Goal: Register for event/course

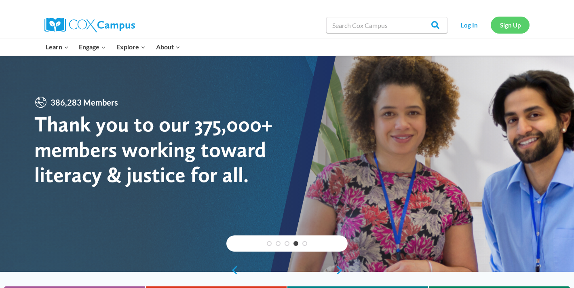
click at [500, 24] on link "Sign Up" at bounding box center [510, 25] width 39 height 17
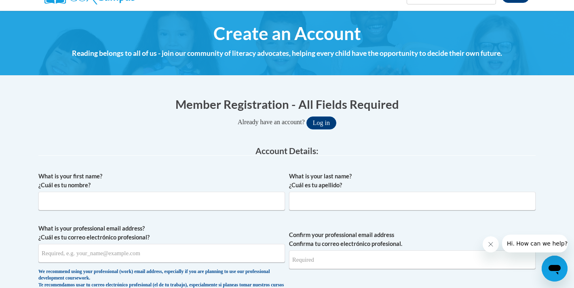
scroll to position [76, 0]
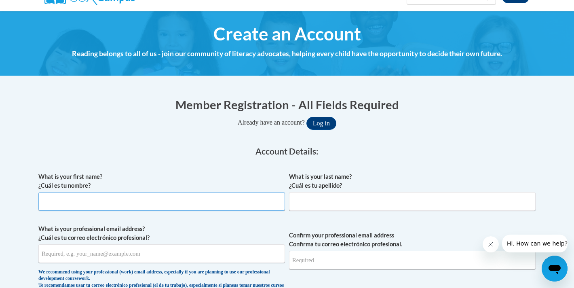
click at [244, 203] on input "What is your first name? ¿Cuál es tu nombre?" at bounding box center [161, 201] width 247 height 19
type input "Freda"
type input "Covington"
type input "[EMAIL_ADDRESS][DOMAIN_NAME]"
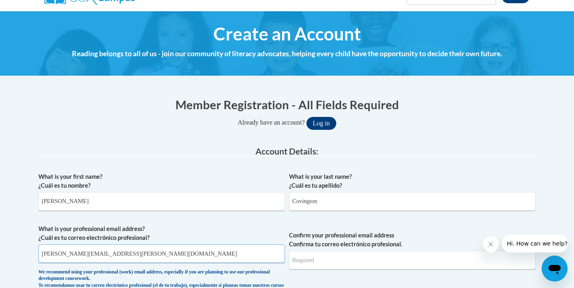
type input "[PERSON_NAME][EMAIL_ADDRESS][PERSON_NAME][DOMAIN_NAME]"
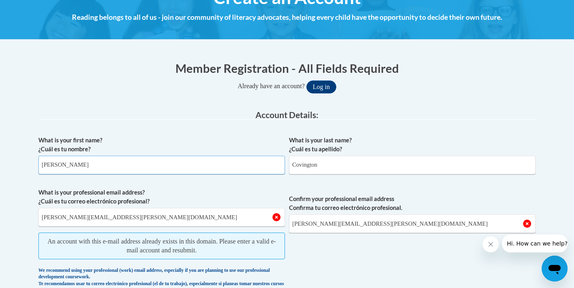
scroll to position [0, 0]
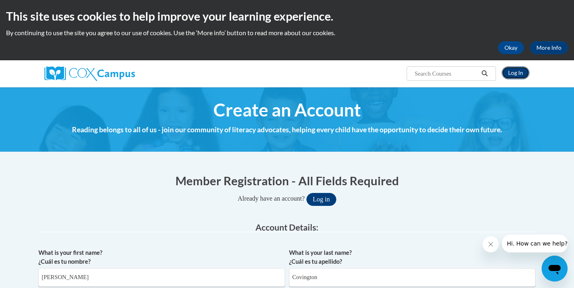
click at [512, 71] on link "Log In" at bounding box center [516, 72] width 28 height 13
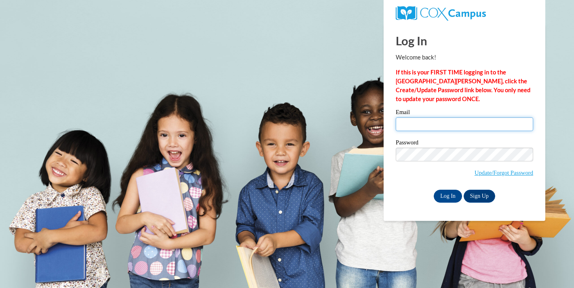
click at [422, 126] on input "Email" at bounding box center [464, 124] width 137 height 14
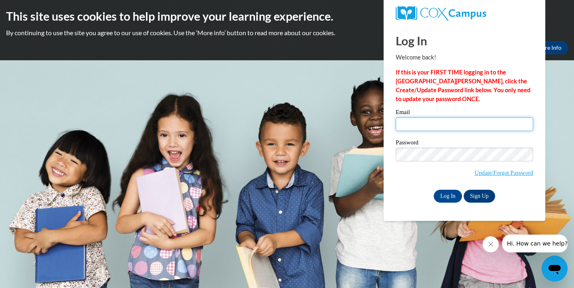
type input "[EMAIL_ADDRESS][DOMAIN_NAME]"
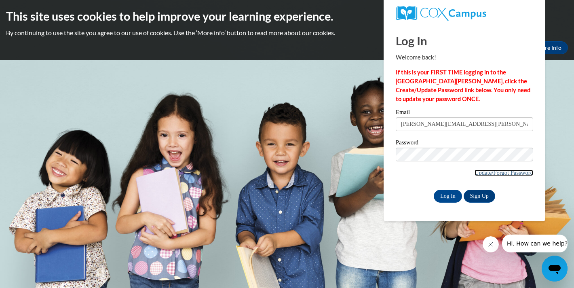
click at [477, 173] on link "Update/Forgot Password" at bounding box center [504, 172] width 59 height 6
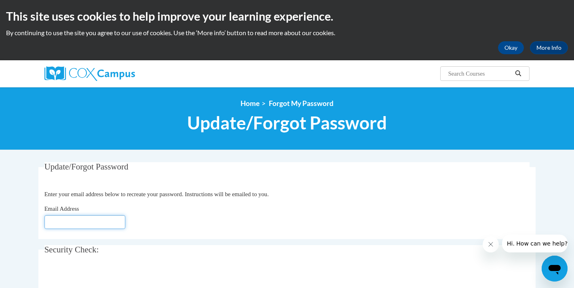
click at [114, 226] on input "Email Address" at bounding box center [84, 222] width 81 height 14
type input "[EMAIL_ADDRESS][DOMAIN_NAME]"
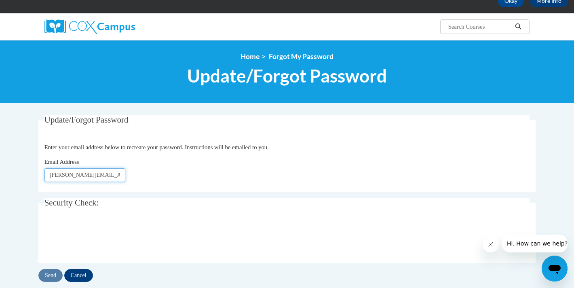
scroll to position [48, 0]
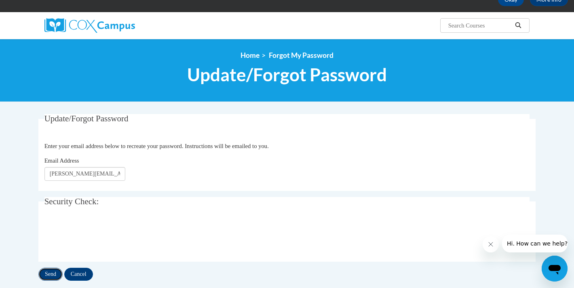
click at [54, 272] on input "Send" at bounding box center [50, 274] width 24 height 13
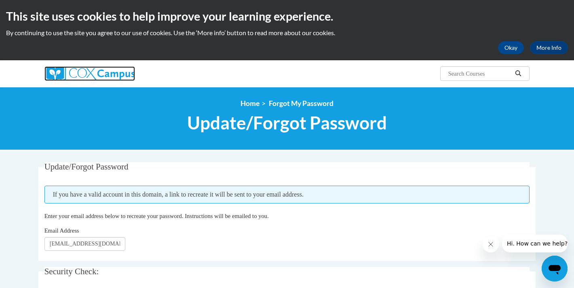
click at [95, 69] on img at bounding box center [89, 73] width 91 height 15
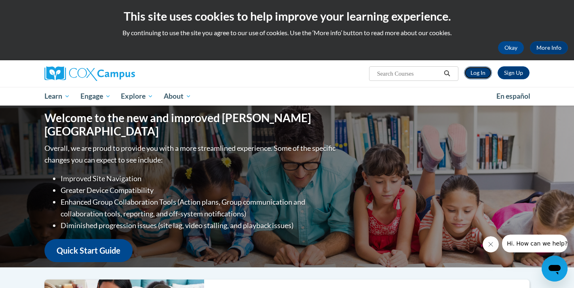
click at [478, 71] on link "Log In" at bounding box center [478, 72] width 28 height 13
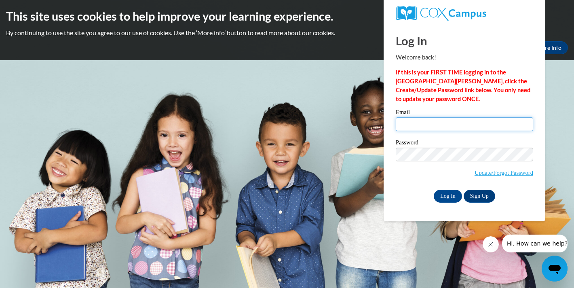
click at [443, 126] on input "Email" at bounding box center [464, 124] width 137 height 14
type input "[PERSON_NAME][EMAIL_ADDRESS][PERSON_NAME][DOMAIN_NAME]"
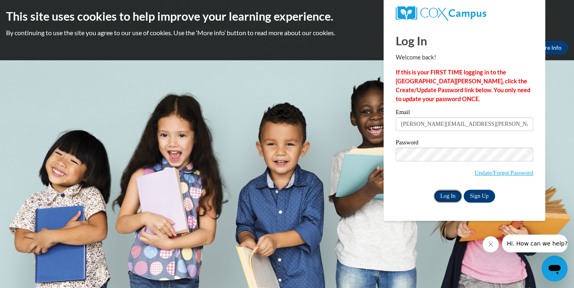
click at [453, 198] on input "Log In" at bounding box center [448, 196] width 28 height 13
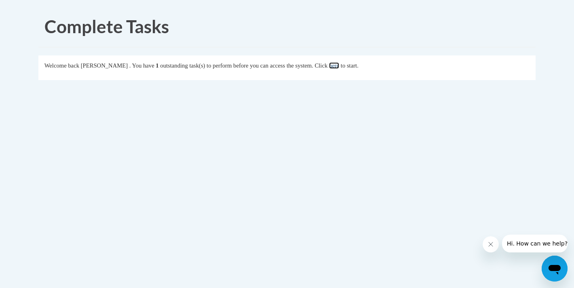
click at [339, 67] on link "here" at bounding box center [334, 65] width 10 height 6
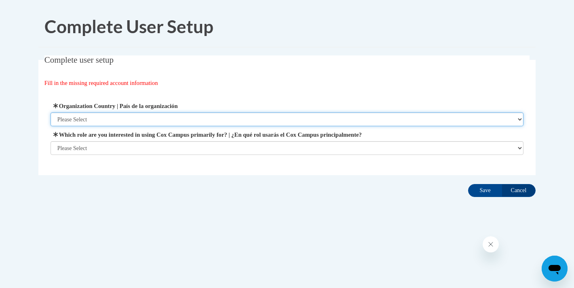
click at [138, 119] on select "Please Select United States | Estados Unidos Outside of the United States | Fue…" at bounding box center [287, 119] width 473 height 14
select select "ad49bcad-a171-4b2e-b99c-48b446064914"
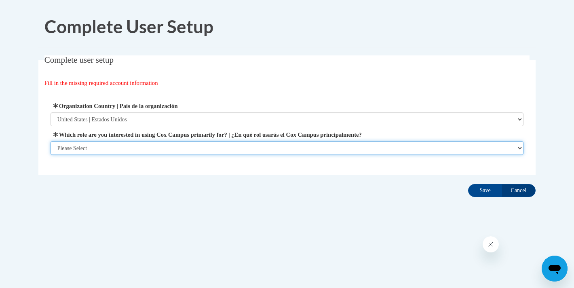
click at [130, 146] on select "Please Select College/University | Colegio/Universidad Community/Nonprofit Part…" at bounding box center [287, 148] width 473 height 14
select select "5a18ea06-2b54-4451-96f2-d152daf9eac5"
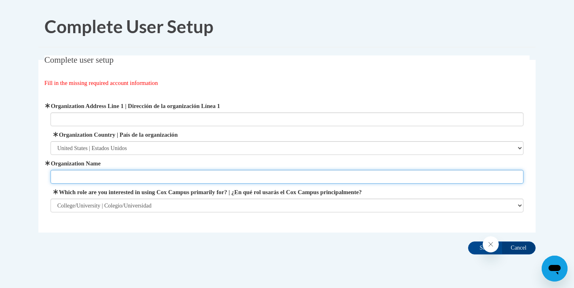
click at [96, 179] on input "Organization Name" at bounding box center [287, 177] width 473 height 14
type input "USM"
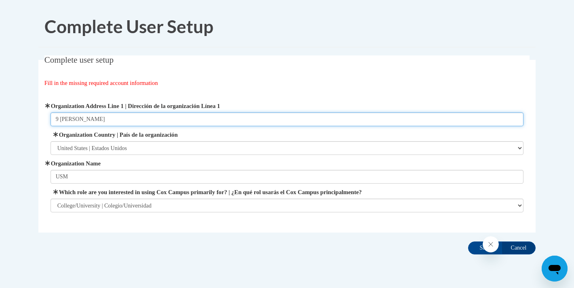
click at [95, 120] on input "9 Covington Cv" at bounding box center [287, 119] width 473 height 14
type input "118 College Drive"
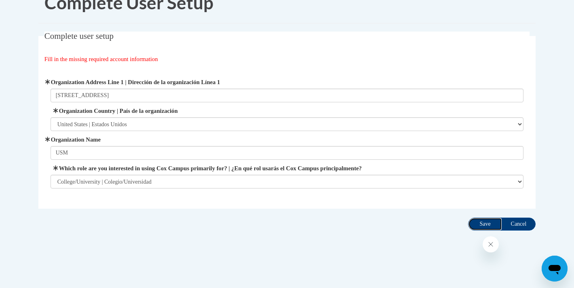
click at [484, 226] on input "Save" at bounding box center [485, 224] width 34 height 13
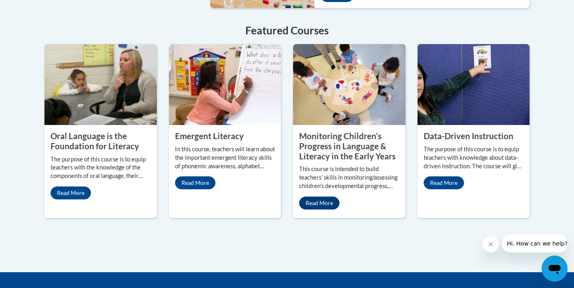
scroll to position [721, 0]
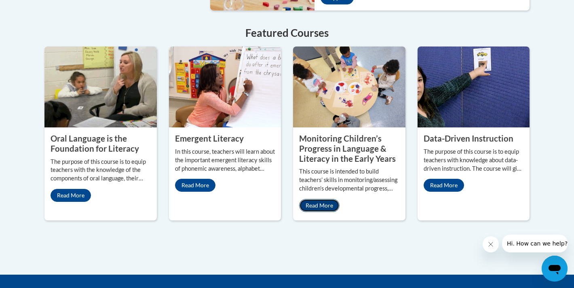
click at [325, 199] on link "Read More" at bounding box center [319, 205] width 40 height 13
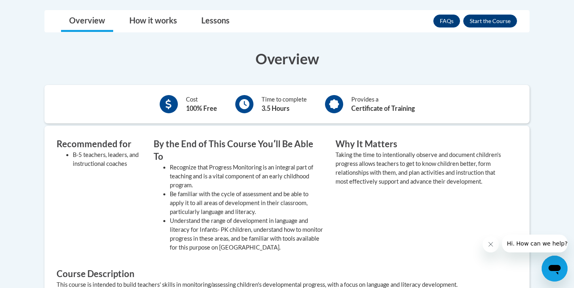
scroll to position [251, 0]
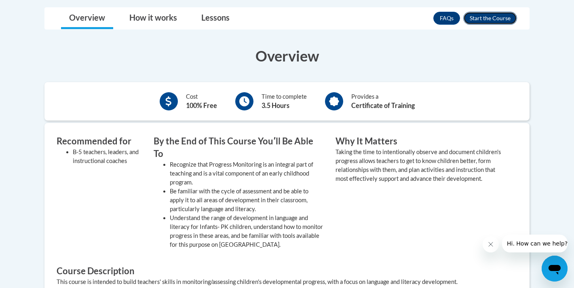
click at [489, 17] on button "Enroll" at bounding box center [490, 18] width 54 height 13
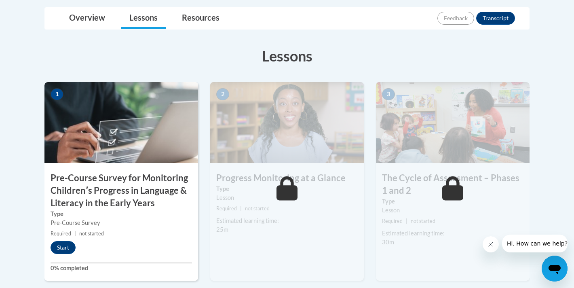
scroll to position [211, 0]
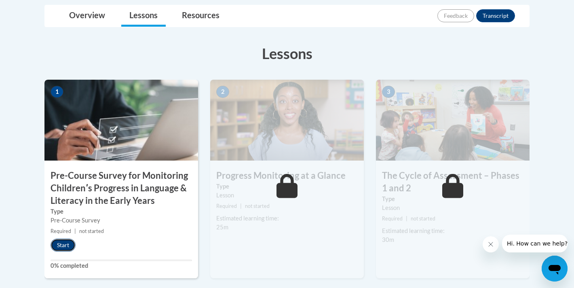
click at [66, 247] on button "Start" at bounding box center [63, 245] width 25 height 13
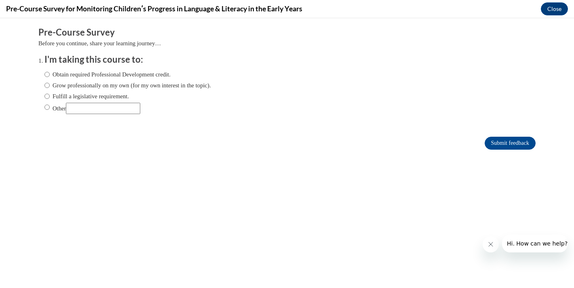
scroll to position [0, 0]
click at [49, 74] on input "Obtain required Professional Development credit." at bounding box center [46, 74] width 5 height 9
radio input "true"
click at [498, 142] on input "Submit feedback" at bounding box center [510, 143] width 51 height 13
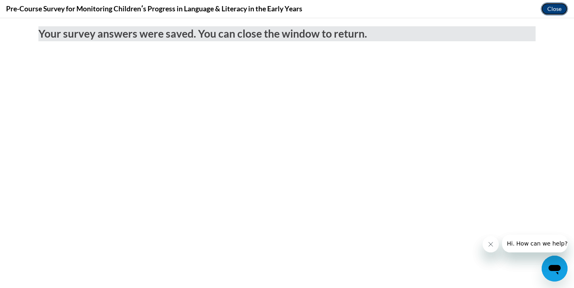
click at [552, 9] on button "Close" at bounding box center [554, 8] width 27 height 13
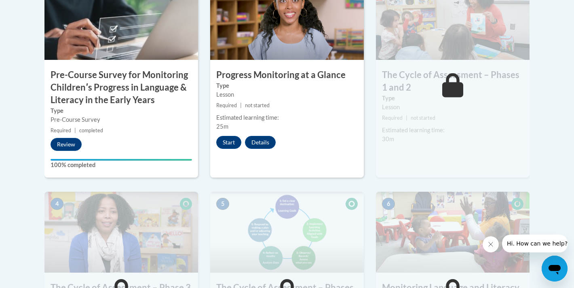
scroll to position [295, 0]
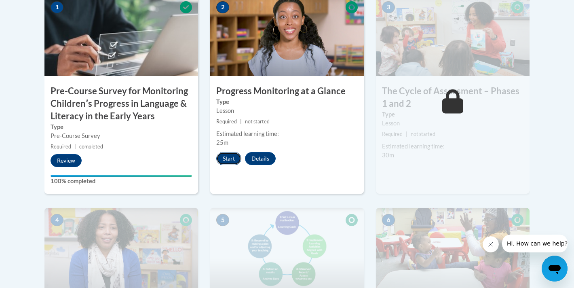
click at [237, 157] on button "Start" at bounding box center [228, 158] width 25 height 13
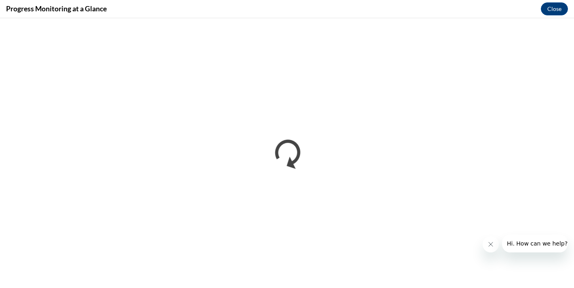
scroll to position [0, 0]
click at [490, 245] on icon "Close message from company" at bounding box center [491, 244] width 4 height 4
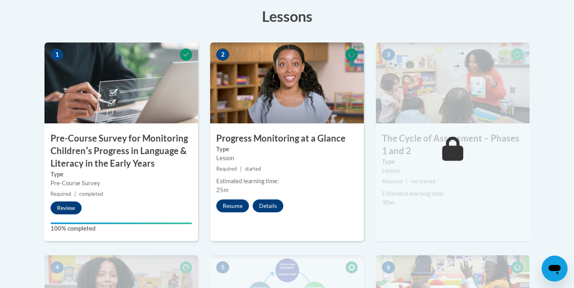
scroll to position [249, 0]
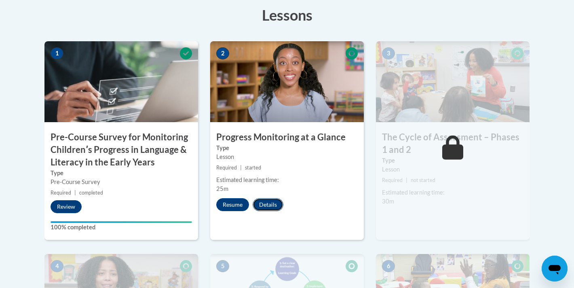
click at [263, 204] on button "Details" at bounding box center [268, 204] width 31 height 13
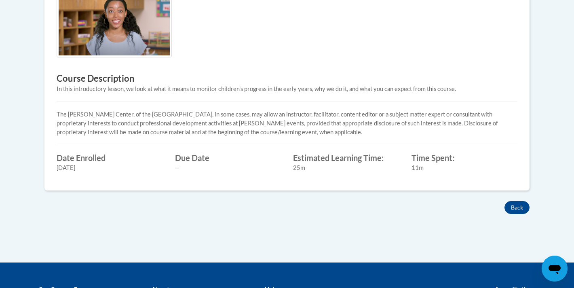
scroll to position [280, 0]
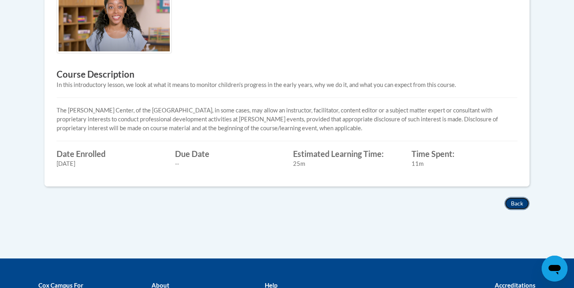
click at [522, 205] on button "Back" at bounding box center [517, 203] width 25 height 13
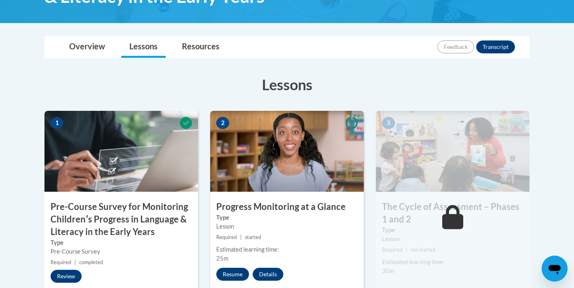
scroll to position [180, 0]
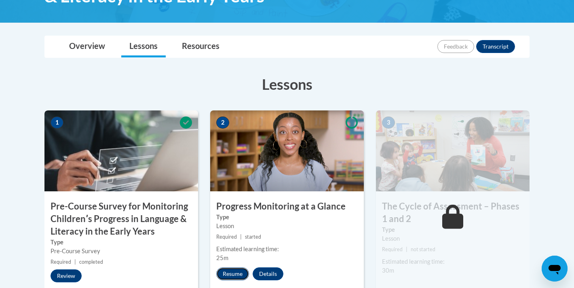
click at [238, 275] on button "Resume" at bounding box center [232, 273] width 33 height 13
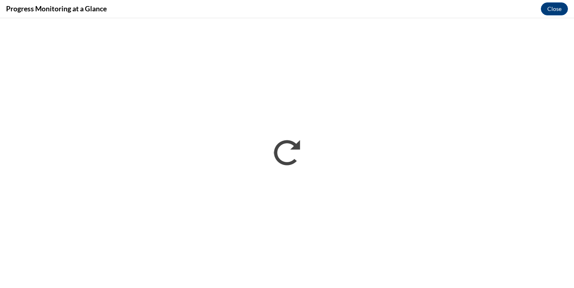
scroll to position [0, 0]
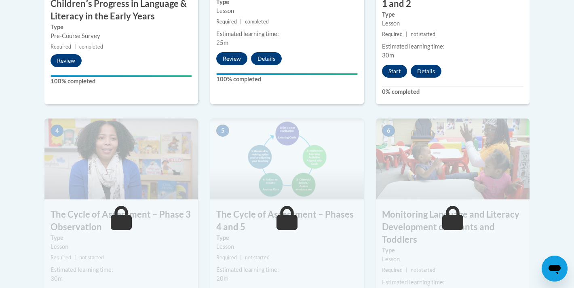
scroll to position [393, 0]
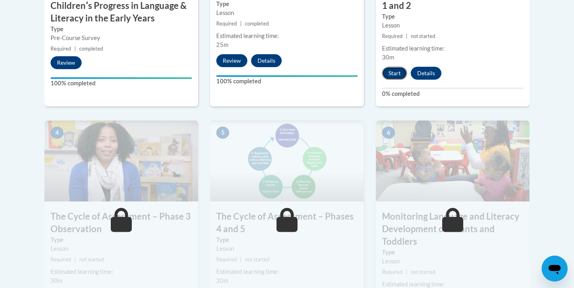
click at [393, 74] on button "Start" at bounding box center [394, 73] width 25 height 13
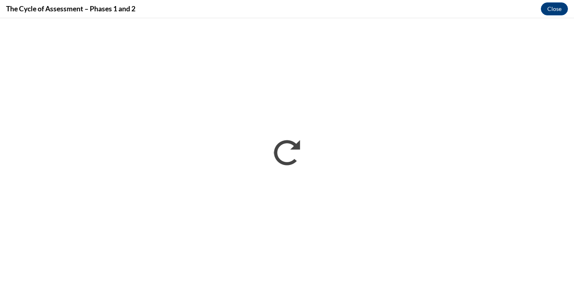
scroll to position [0, 0]
